Goal: Task Accomplishment & Management: Use online tool/utility

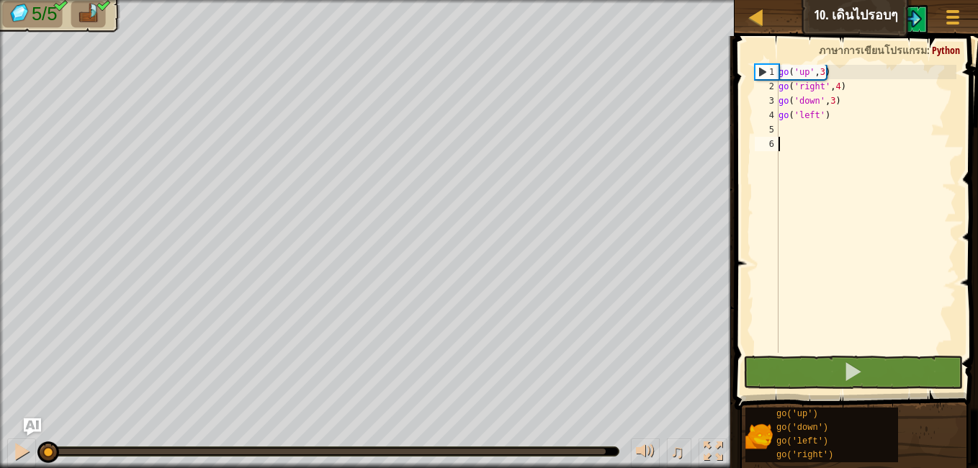
click at [99, 14] on img at bounding box center [88, 14] width 24 height 20
click at [944, 6] on div at bounding box center [951, 16] width 19 height 21
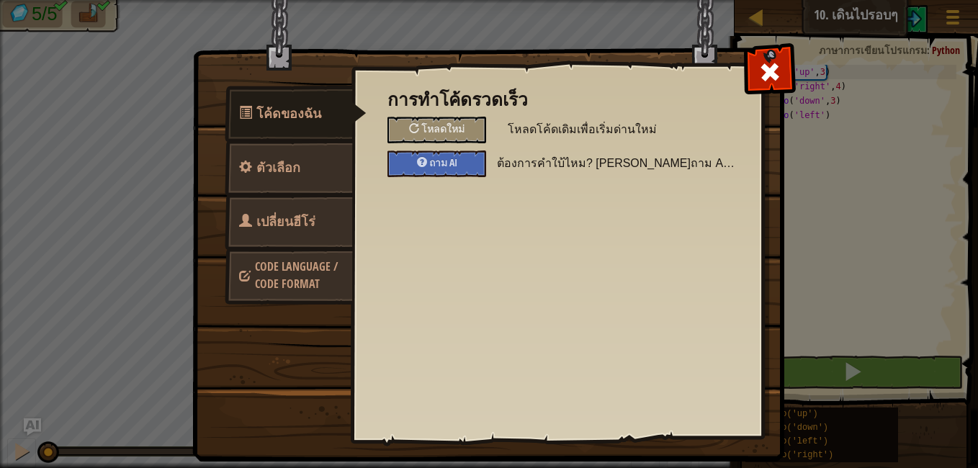
drag, startPoint x: 775, startPoint y: 67, endPoint x: 790, endPoint y: 60, distance: 17.4
click at [775, 67] on span at bounding box center [769, 71] width 23 height 23
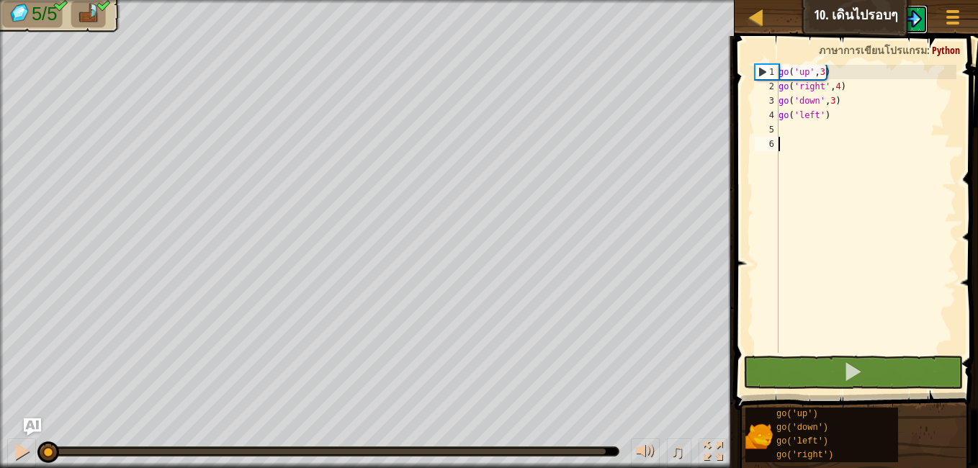
click at [914, 12] on img at bounding box center [912, 18] width 17 height 17
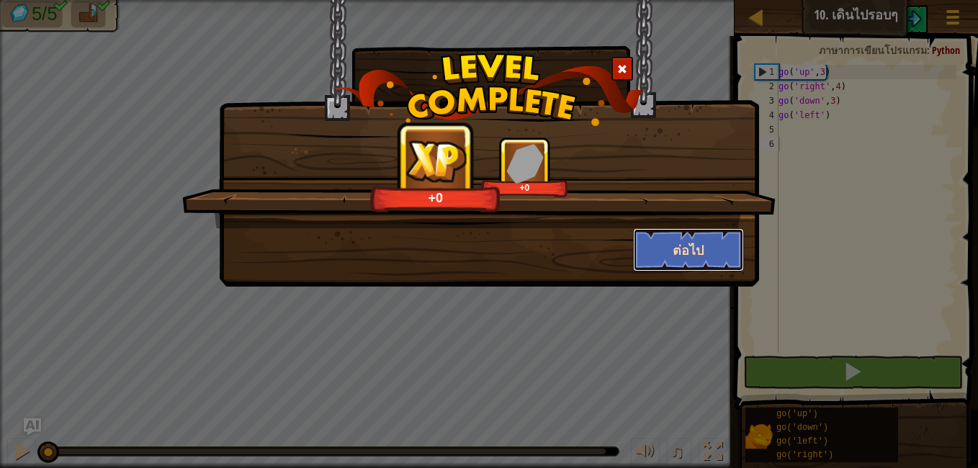
click at [676, 246] on button "ต่อไป" at bounding box center [689, 249] width 112 height 43
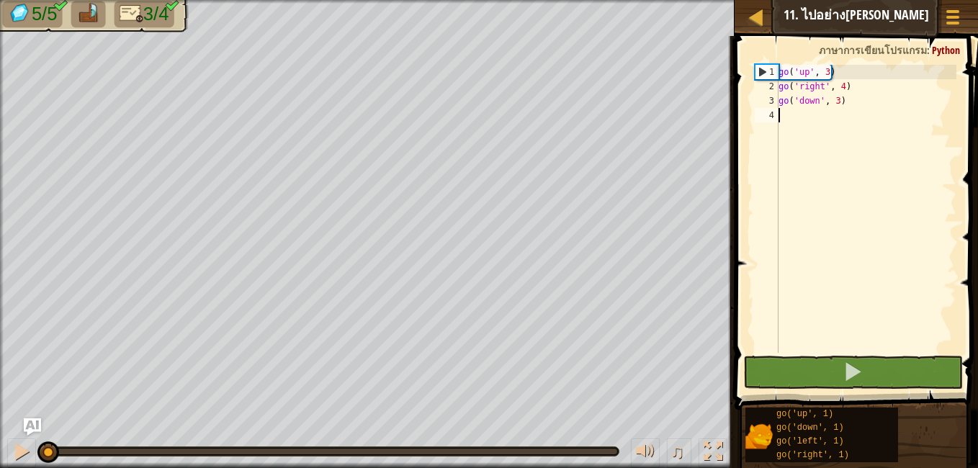
click at [80, 12] on img at bounding box center [88, 14] width 24 height 20
click at [36, 11] on span "5/5" at bounding box center [45, 14] width 26 height 21
click at [126, 17] on img at bounding box center [131, 14] width 24 height 20
click at [748, 19] on div at bounding box center [755, 17] width 18 height 18
select select "th"
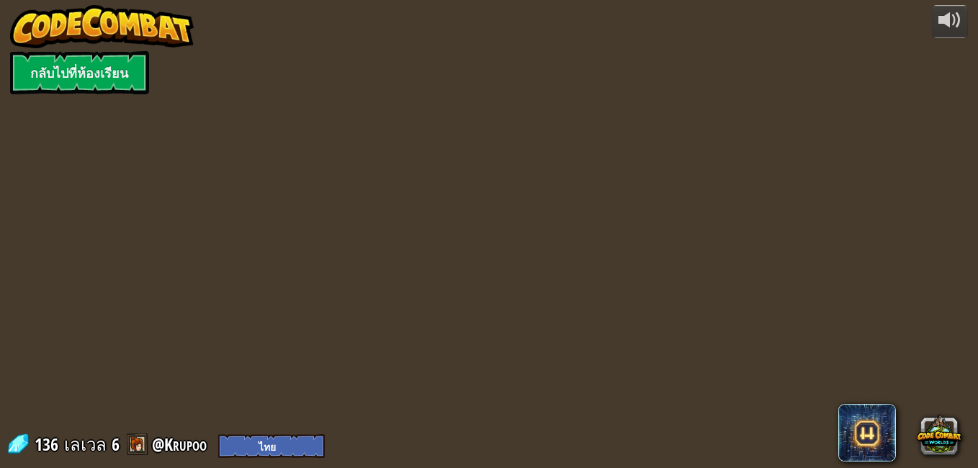
select select "th"
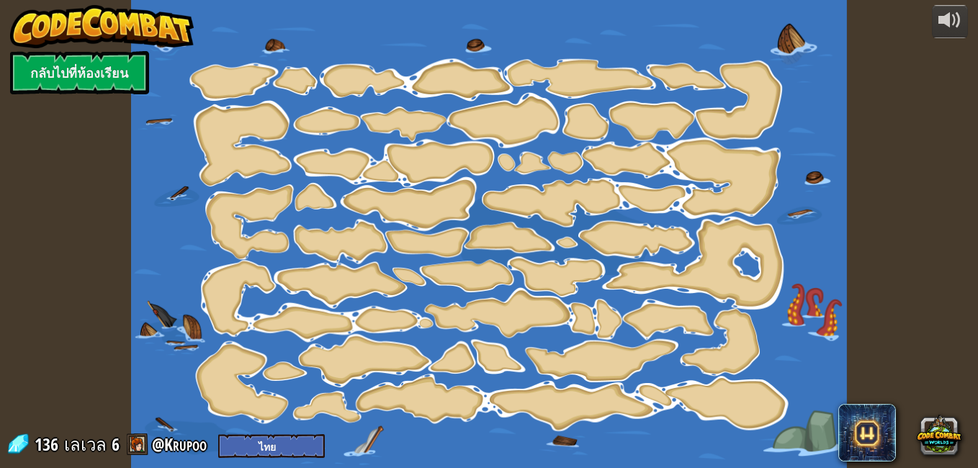
select select "th"
click at [116, 64] on link "กลับไปที่ห้องเรียน" at bounding box center [79, 72] width 139 height 43
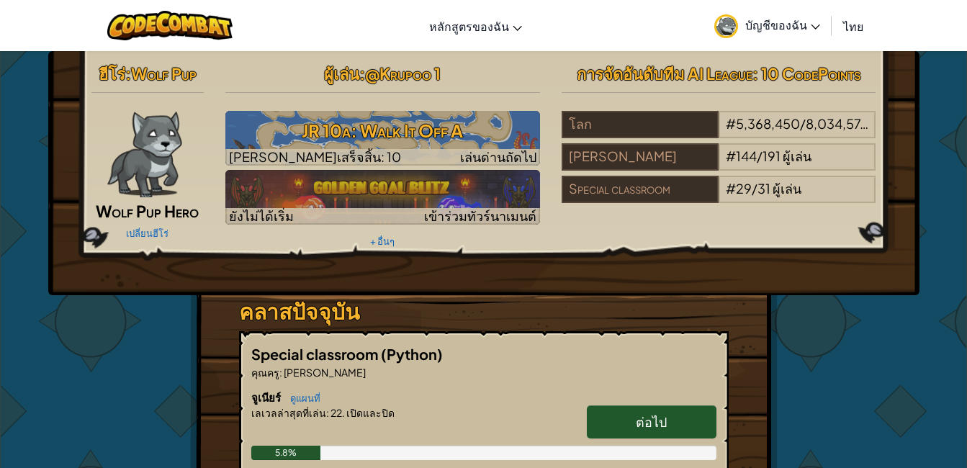
click at [793, 22] on span "บัญชีของฉัน" at bounding box center [782, 24] width 75 height 15
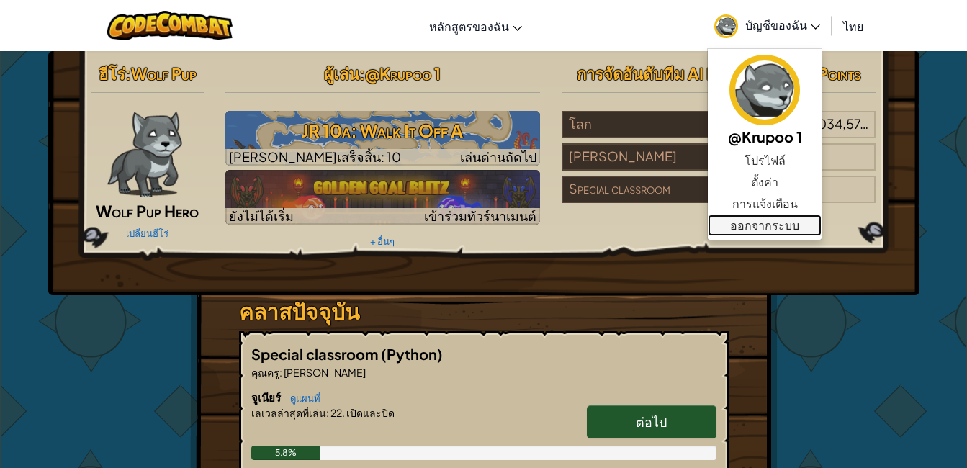
click at [759, 221] on link "ออกจากระบบ" at bounding box center [765, 226] width 114 height 22
